Goal: Check status: Check status

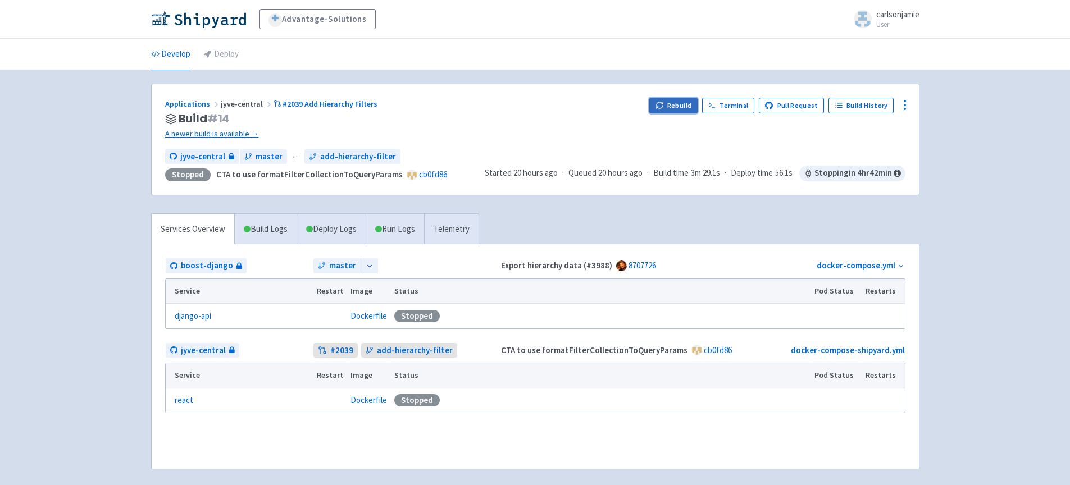
click at [676, 105] on button "Rebuild" at bounding box center [673, 106] width 48 height 16
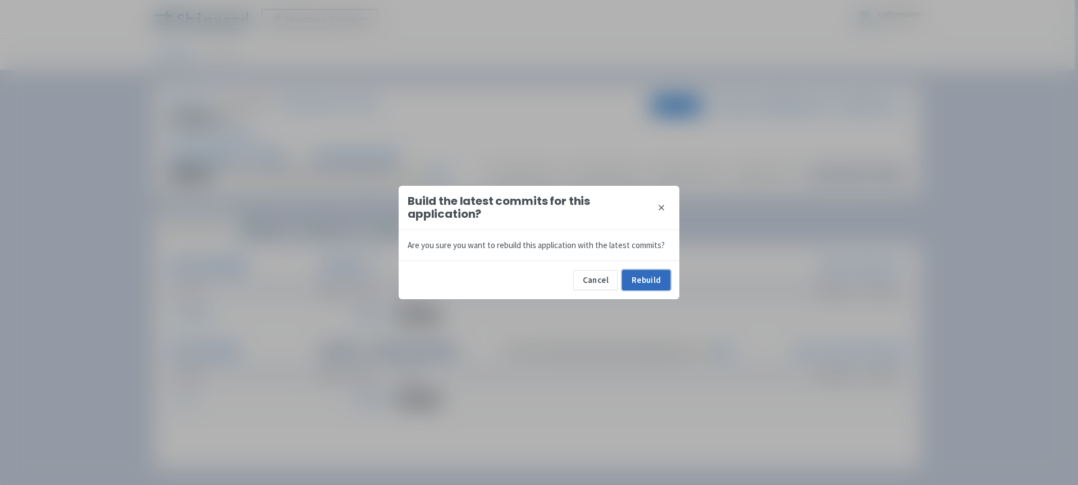
drag, startPoint x: 646, startPoint y: 282, endPoint x: 648, endPoint y: 276, distance: 6.4
click at [647, 282] on button "Rebuild" at bounding box center [646, 280] width 48 height 20
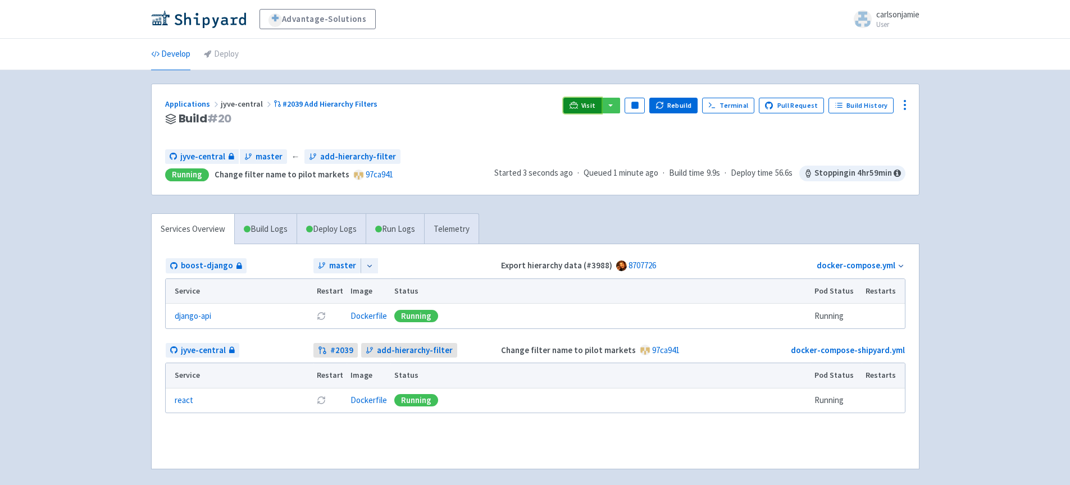
click at [588, 104] on span "Visit" at bounding box center [588, 105] width 15 height 9
